Goal: Learn about a topic

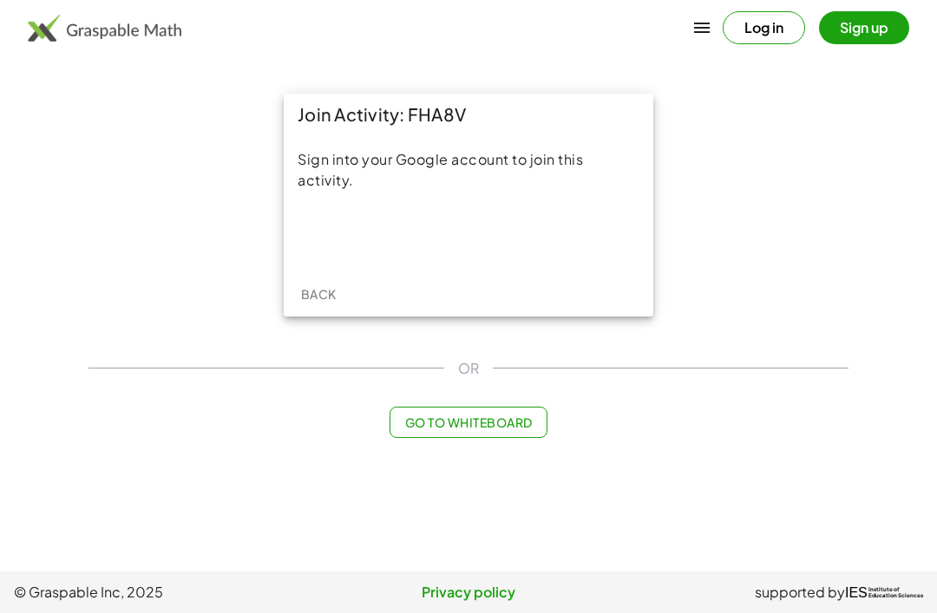
click at [454, 273] on div "Back" at bounding box center [468, 293] width 369 height 45
click at [526, 228] on div "Sign in with Google. Opens in new tab" at bounding box center [469, 236] width 160 height 38
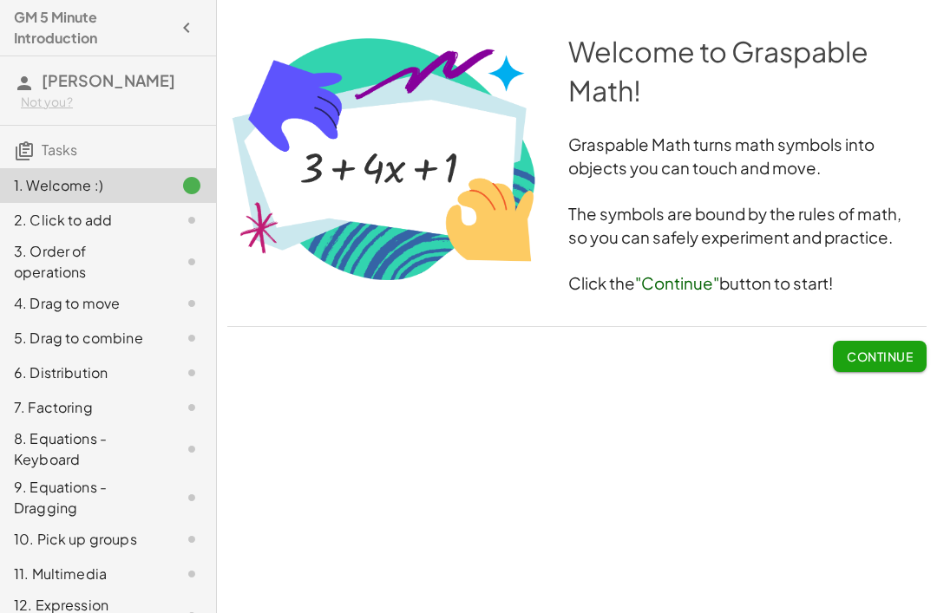
click at [892, 356] on span "Continue" at bounding box center [879, 357] width 66 height 16
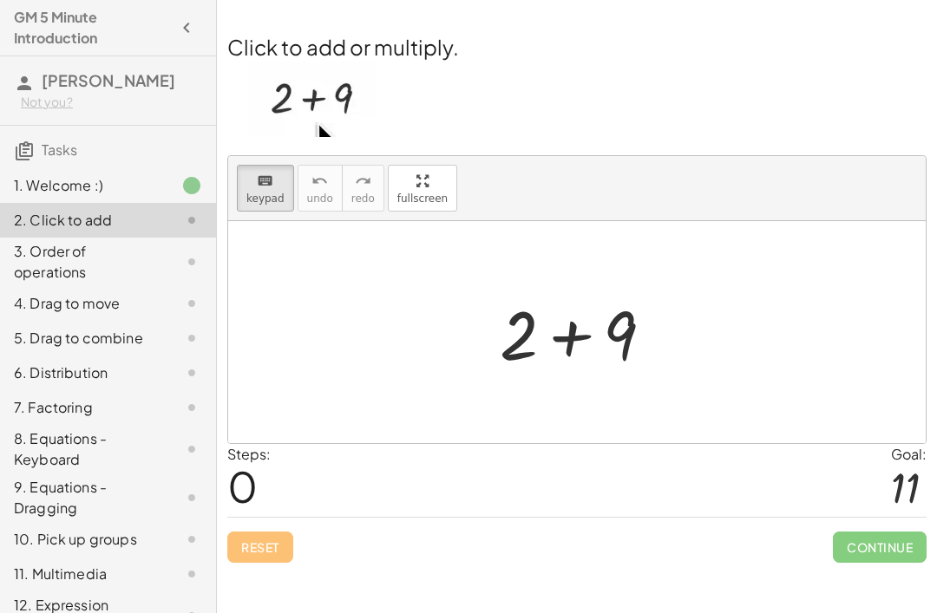
click at [671, 314] on div at bounding box center [583, 332] width 185 height 89
click at [665, 310] on div at bounding box center [583, 332] width 185 height 89
click at [646, 327] on div at bounding box center [583, 332] width 185 height 89
click at [646, 326] on div at bounding box center [583, 332] width 185 height 89
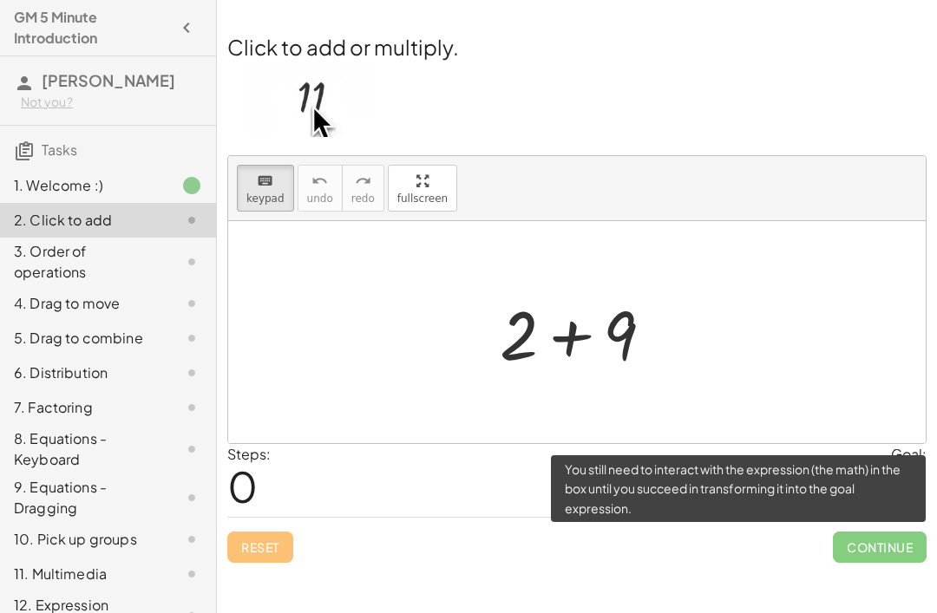
click at [879, 549] on span "Continue" at bounding box center [880, 547] width 94 height 31
click at [329, 103] on img at bounding box center [311, 99] width 127 height 75
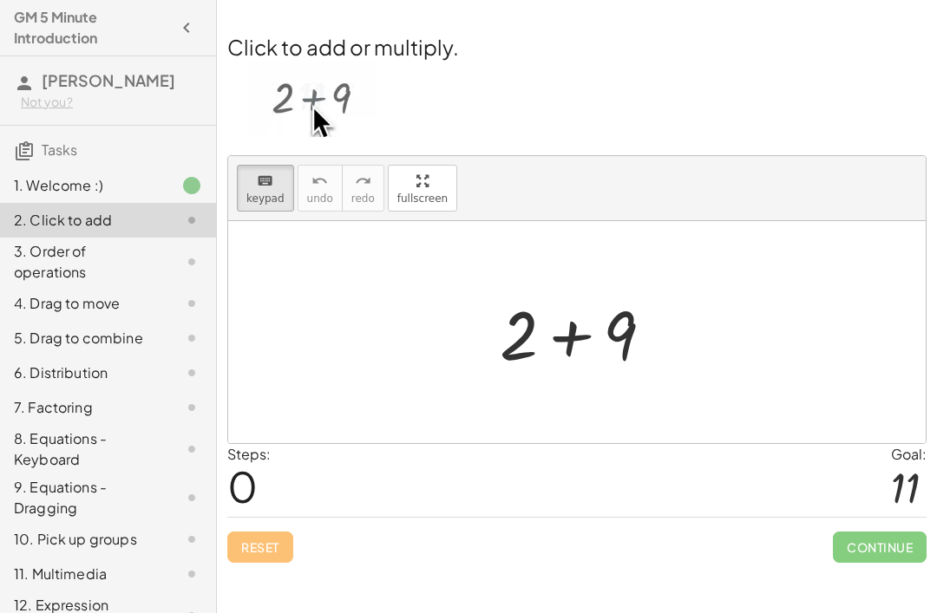
click at [473, 93] on p at bounding box center [576, 102] width 699 height 80
click at [250, 501] on span "0" at bounding box center [242, 486] width 30 height 53
click at [240, 524] on div "Reset Continue" at bounding box center [576, 540] width 699 height 46
click at [910, 495] on div at bounding box center [905, 488] width 29 height 46
click at [910, 494] on div at bounding box center [905, 488] width 29 height 46
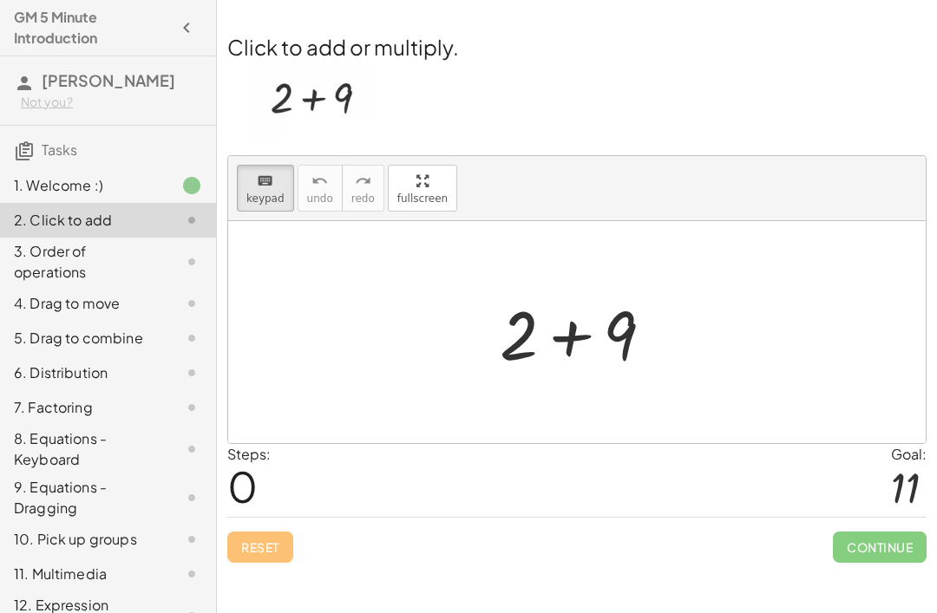
click at [901, 488] on div at bounding box center [905, 488] width 29 height 46
click at [900, 487] on div at bounding box center [905, 488] width 29 height 46
click at [905, 478] on div at bounding box center [905, 488] width 29 height 46
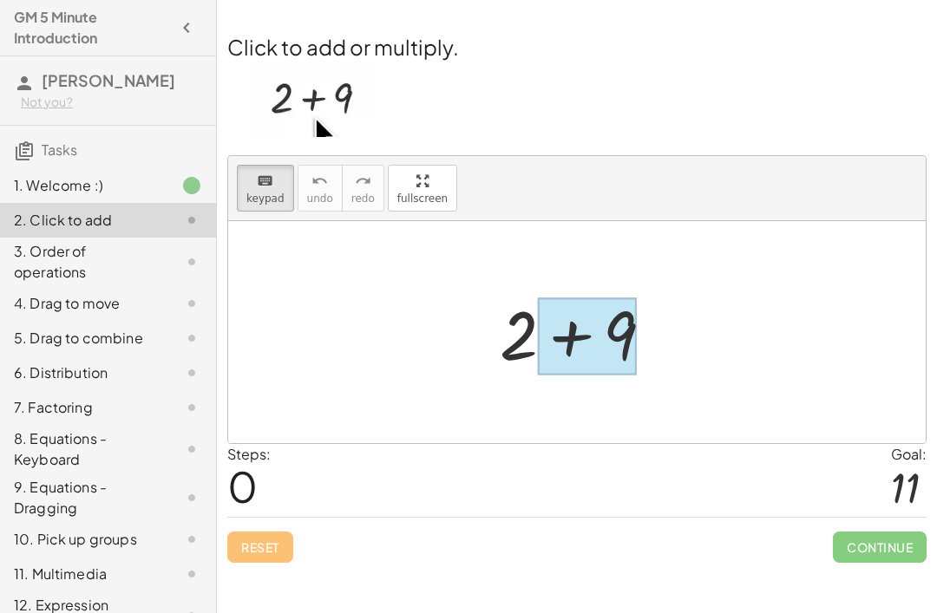
click at [603, 335] on div at bounding box center [587, 335] width 99 height 77
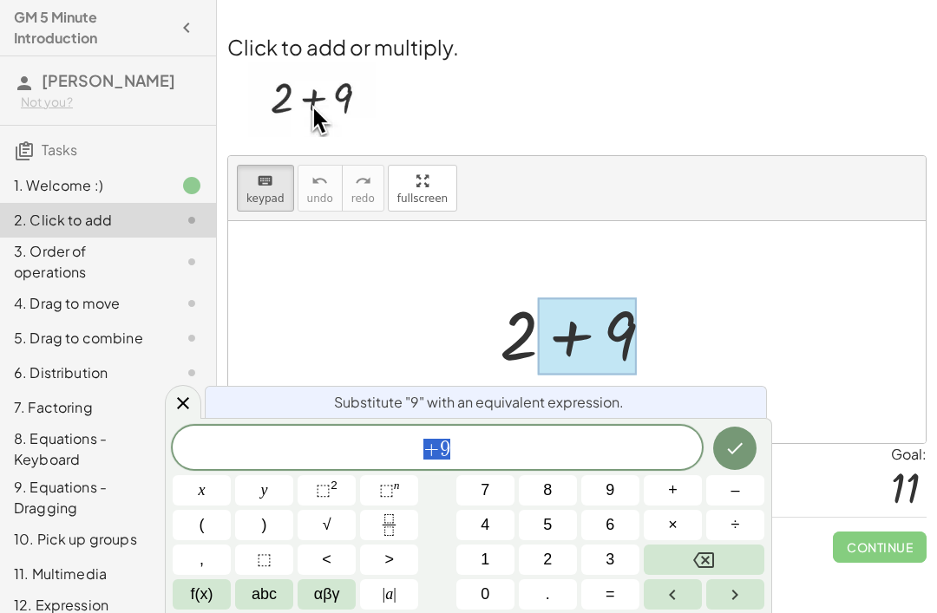
click at [651, 351] on div at bounding box center [583, 332] width 185 height 89
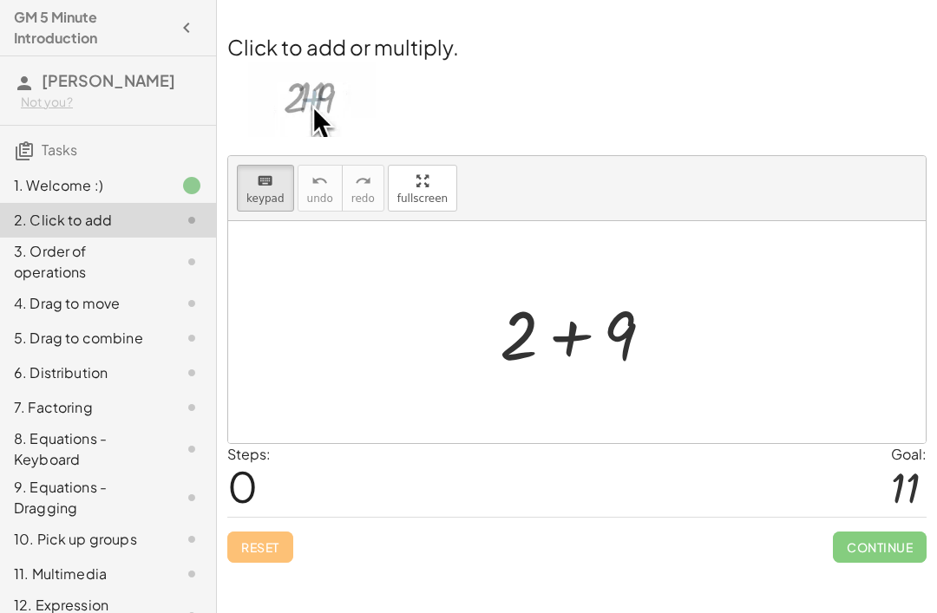
click at [637, 342] on div at bounding box center [583, 332] width 185 height 89
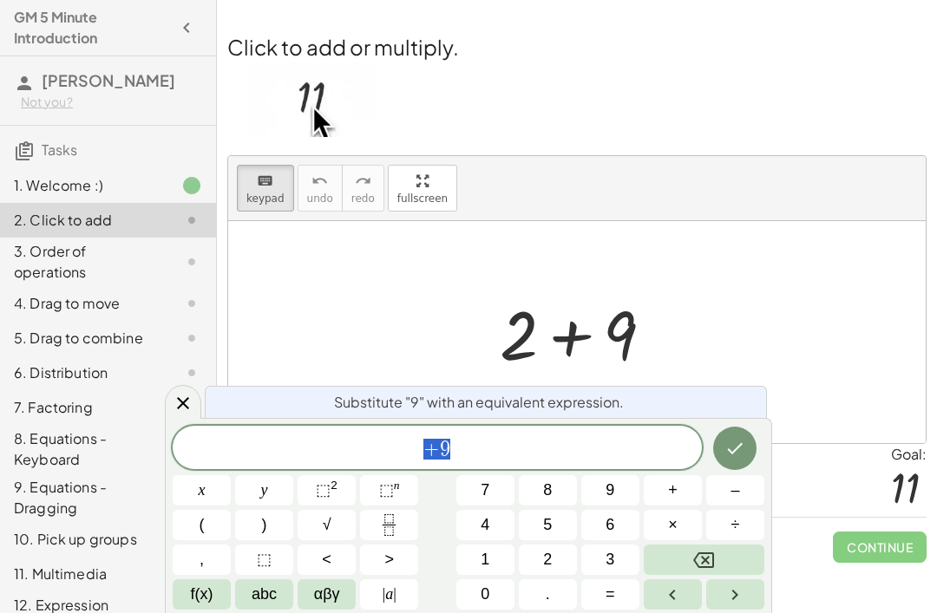
click at [714, 564] on icon "Backspace" at bounding box center [703, 560] width 21 height 16
click at [713, 563] on icon "Backspace" at bounding box center [703, 560] width 21 height 16
click at [714, 566] on icon "Backspace" at bounding box center [703, 560] width 21 height 16
click at [484, 559] on span "1" at bounding box center [484, 559] width 9 height 23
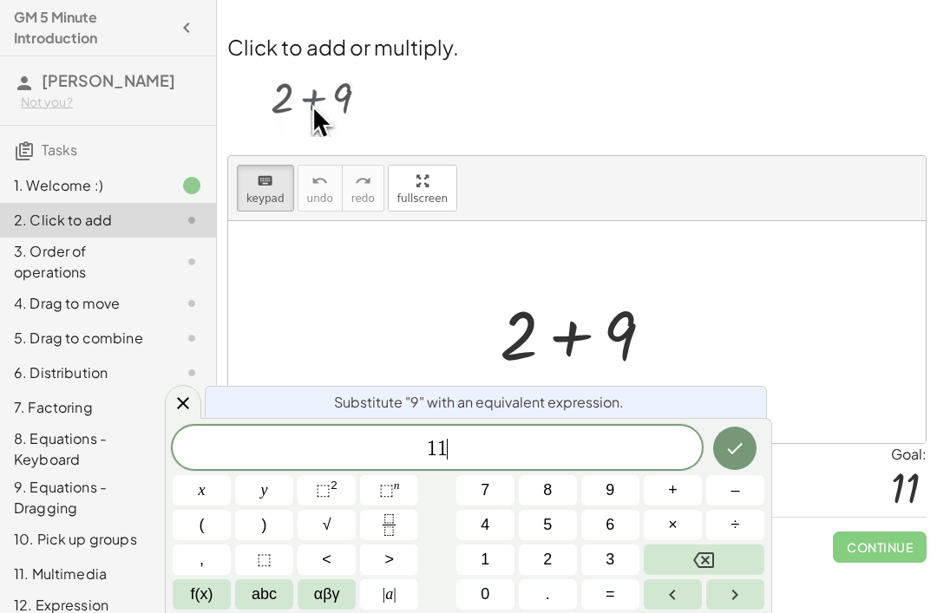
click at [730, 451] on icon "Done" at bounding box center [736, 448] width 16 height 11
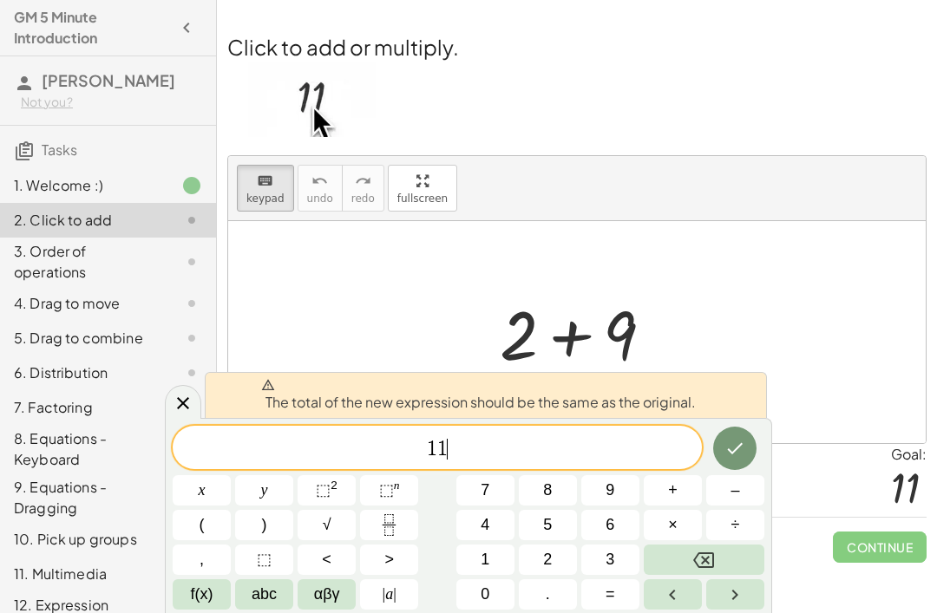
click at [717, 555] on button "Backspace" at bounding box center [703, 560] width 121 height 30
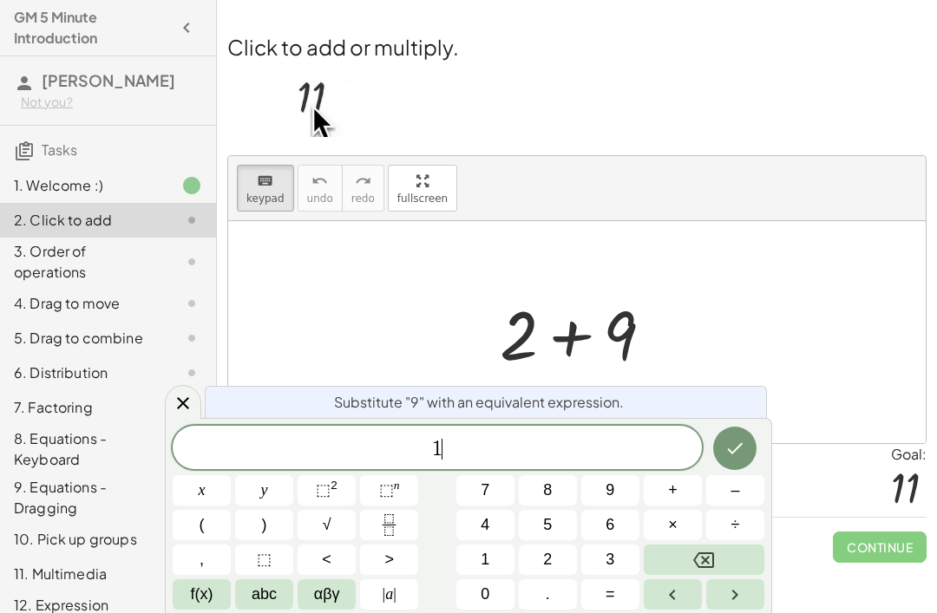
click at [716, 555] on button "Backspace" at bounding box center [703, 560] width 121 height 30
click at [710, 559] on icon "Backspace" at bounding box center [703, 560] width 21 height 21
click at [710, 558] on icon "Backspace" at bounding box center [703, 560] width 21 height 21
click at [731, 555] on button "Backspace" at bounding box center [703, 560] width 121 height 30
click at [543, 560] on span "2" at bounding box center [547, 559] width 9 height 23
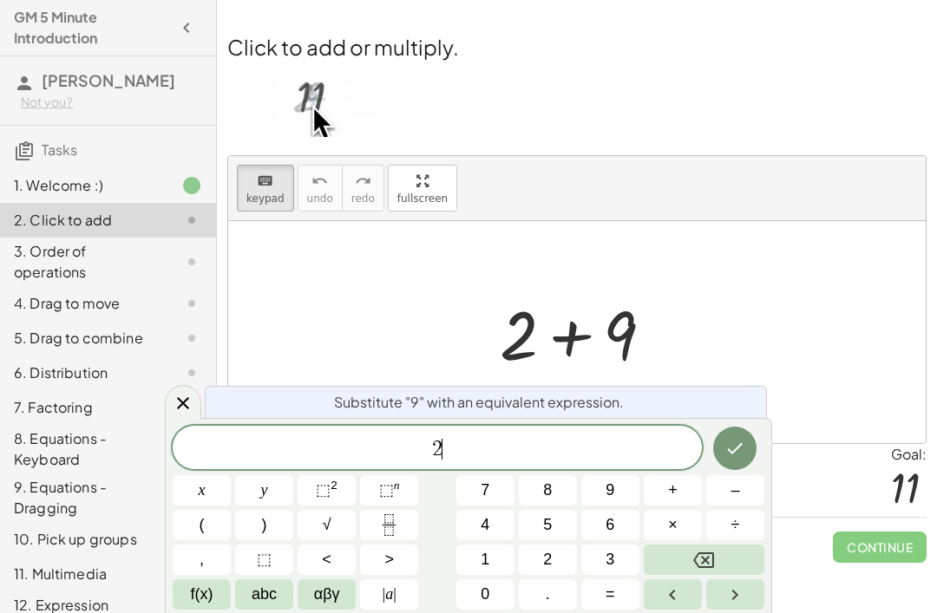
click at [668, 499] on span "+" at bounding box center [673, 490] width 10 height 23
click at [608, 502] on button "9" at bounding box center [610, 490] width 58 height 30
click at [618, 583] on button "=" at bounding box center [610, 594] width 58 height 30
click at [493, 563] on button "1" at bounding box center [485, 560] width 58 height 30
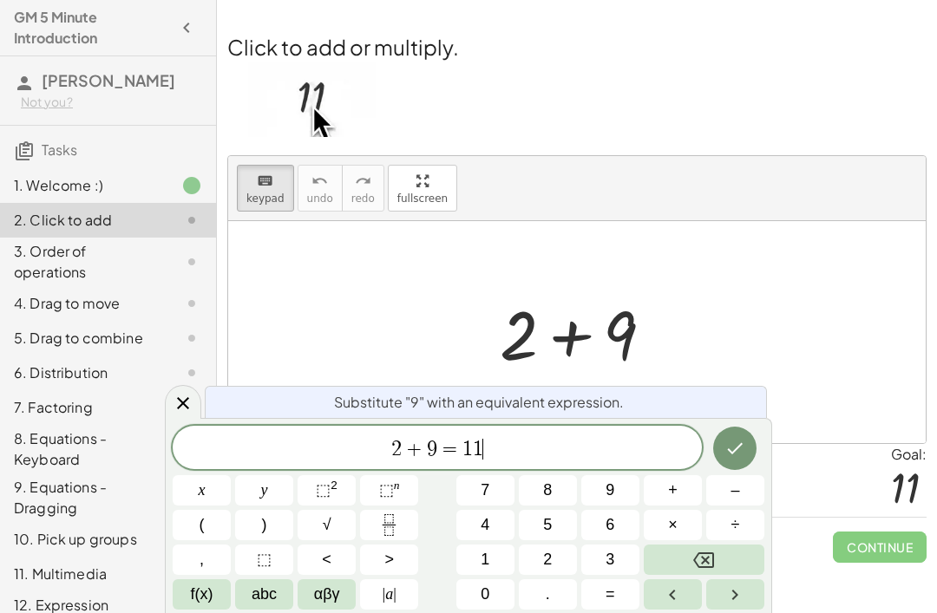
click at [729, 453] on icon "Done" at bounding box center [734, 448] width 21 height 21
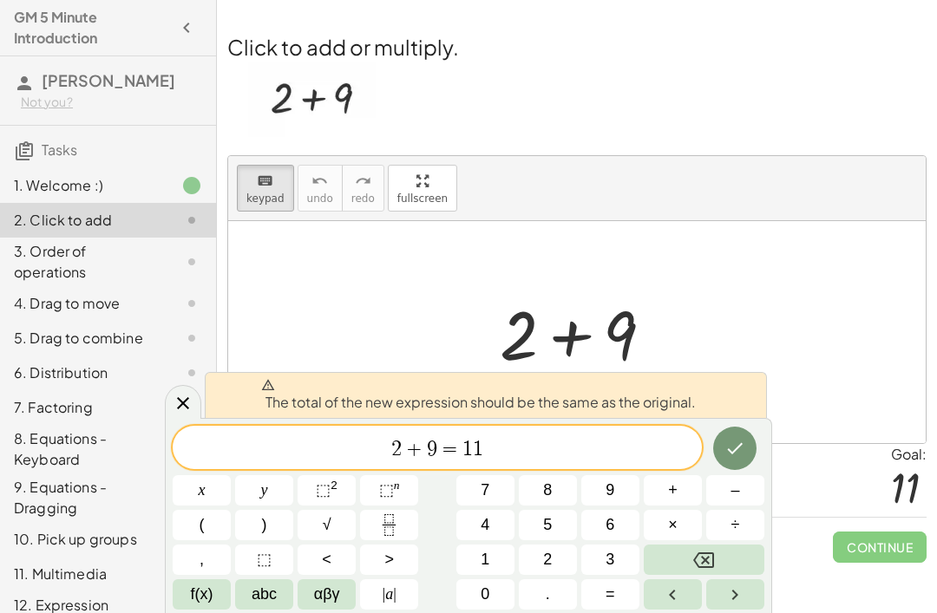
click at [726, 451] on icon "Done" at bounding box center [734, 448] width 21 height 21
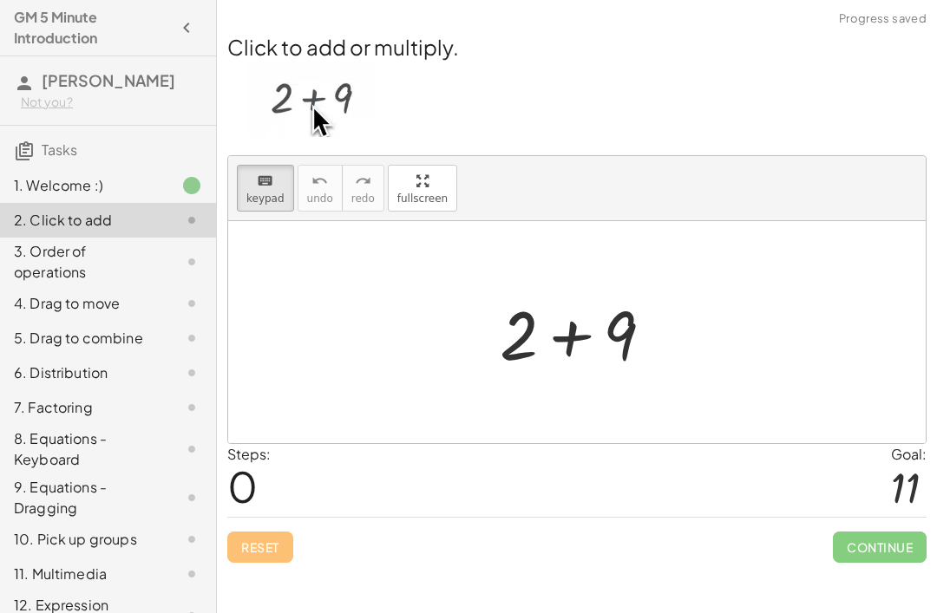
click at [304, 99] on img at bounding box center [311, 99] width 127 height 75
click at [305, 94] on img at bounding box center [311, 99] width 127 height 75
click at [308, 101] on img at bounding box center [311, 99] width 127 height 75
click at [589, 335] on div at bounding box center [583, 332] width 185 height 89
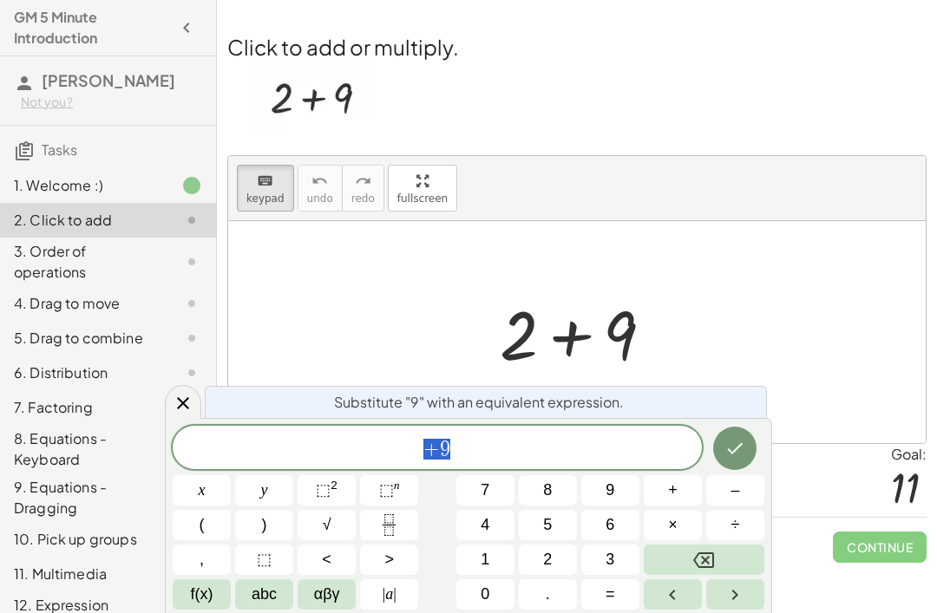
click at [722, 545] on button "Backspace" at bounding box center [703, 560] width 121 height 30
click at [485, 557] on span "1" at bounding box center [484, 559] width 9 height 23
click at [738, 442] on icon "Done" at bounding box center [734, 448] width 21 height 21
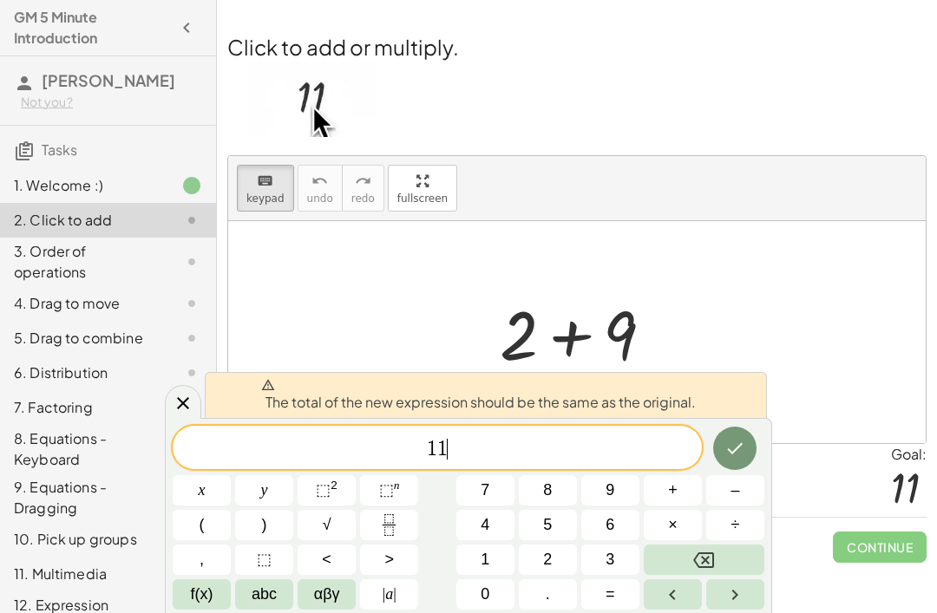
click at [724, 557] on button "Backspace" at bounding box center [703, 560] width 121 height 30
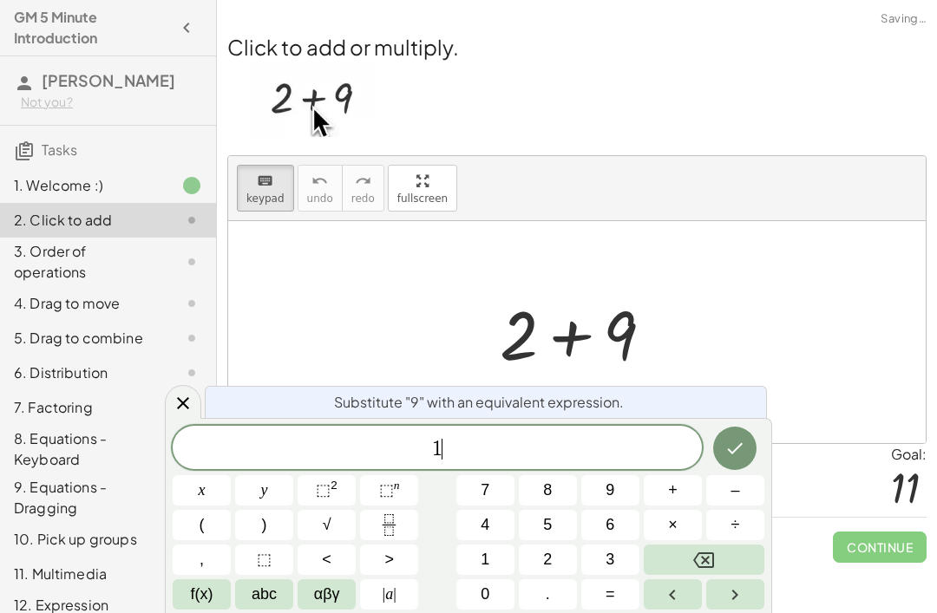
click at [723, 556] on button "Backspace" at bounding box center [703, 560] width 121 height 30
click at [719, 550] on button "Backspace" at bounding box center [703, 560] width 121 height 30
click at [718, 550] on button "Backspace" at bounding box center [703, 560] width 121 height 30
click at [559, 555] on button "2" at bounding box center [548, 560] width 58 height 30
click at [677, 492] on span "+" at bounding box center [673, 490] width 10 height 23
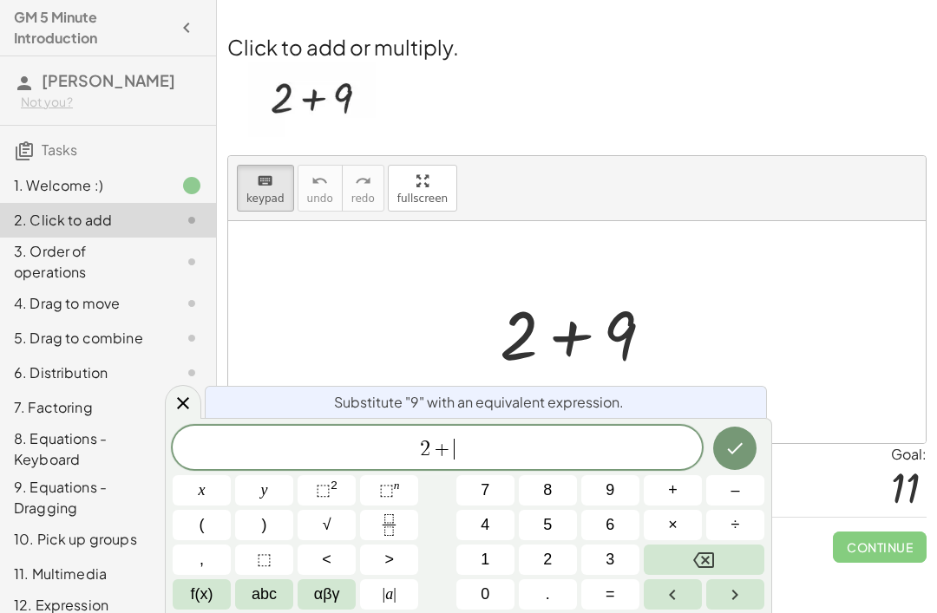
click at [616, 499] on button "9" at bounding box center [610, 490] width 58 height 30
click at [620, 597] on button "=" at bounding box center [610, 594] width 58 height 30
click at [493, 548] on button "1" at bounding box center [485, 560] width 58 height 30
click at [731, 453] on icon "Done" at bounding box center [736, 448] width 16 height 11
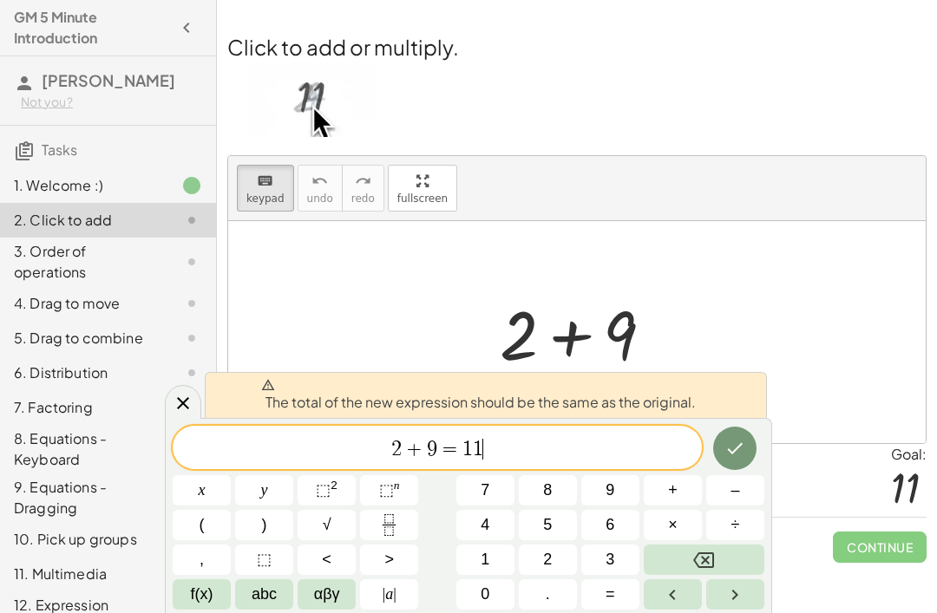
click at [746, 460] on button "Done" at bounding box center [734, 448] width 43 height 43
click at [745, 459] on button "Done" at bounding box center [734, 448] width 43 height 43
click at [744, 444] on icon "Done" at bounding box center [734, 448] width 21 height 21
click at [729, 447] on icon "Done" at bounding box center [734, 448] width 21 height 21
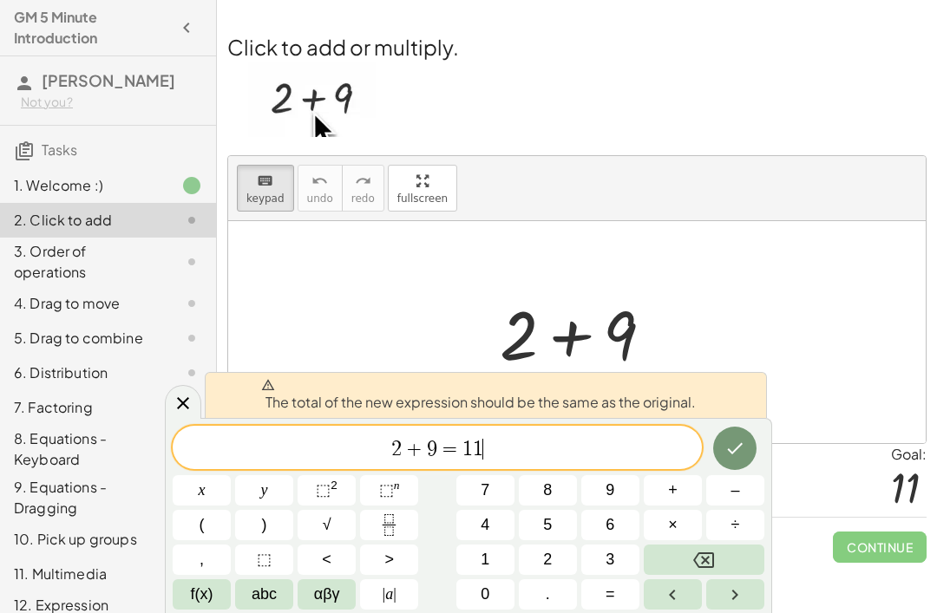
click at [728, 447] on icon "Done" at bounding box center [734, 448] width 21 height 21
click at [680, 327] on div at bounding box center [576, 332] width 697 height 222
click at [178, 404] on icon at bounding box center [183, 403] width 21 height 21
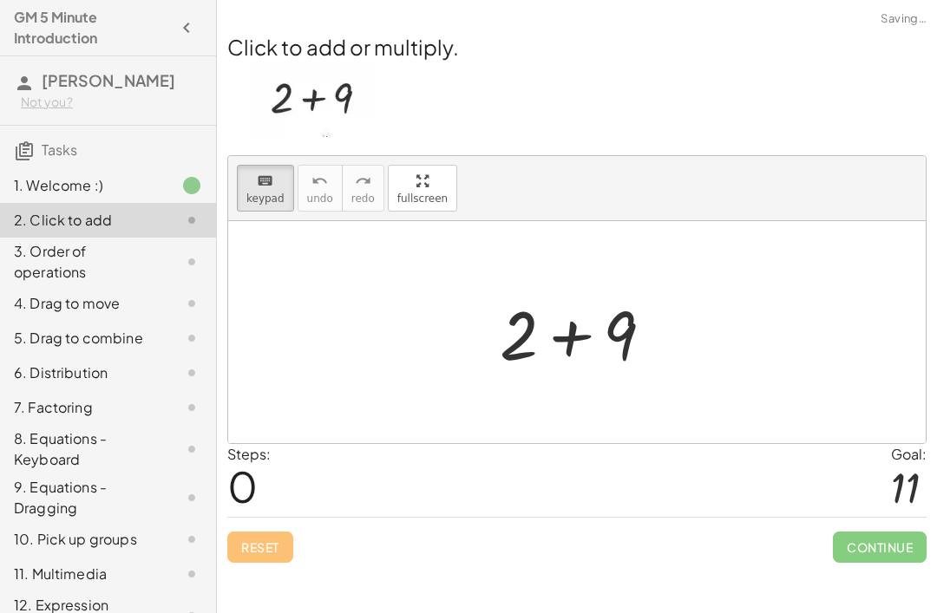
click at [894, 539] on span "Continue" at bounding box center [880, 547] width 94 height 31
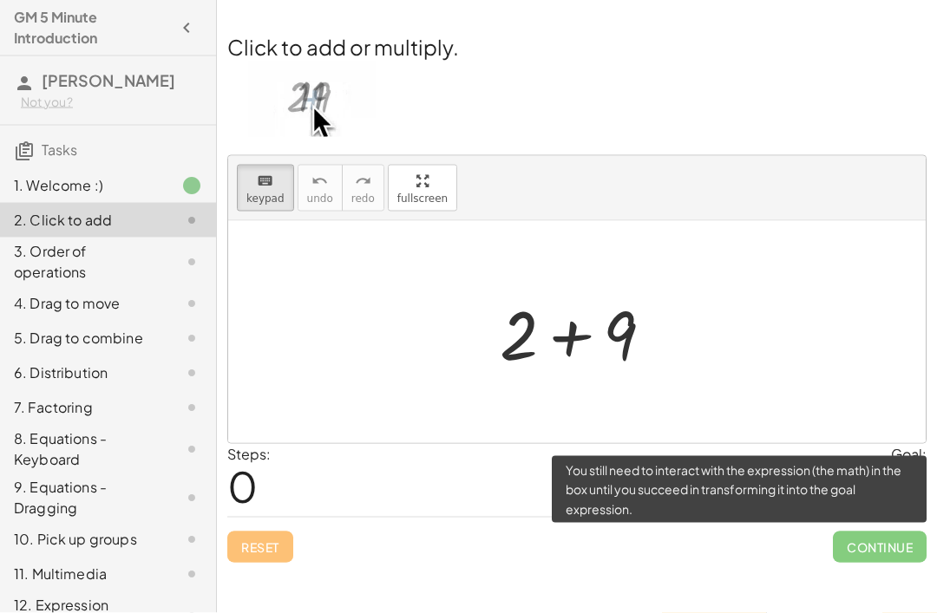
scroll to position [18, 0]
